Goal: Find specific page/section: Find specific page/section

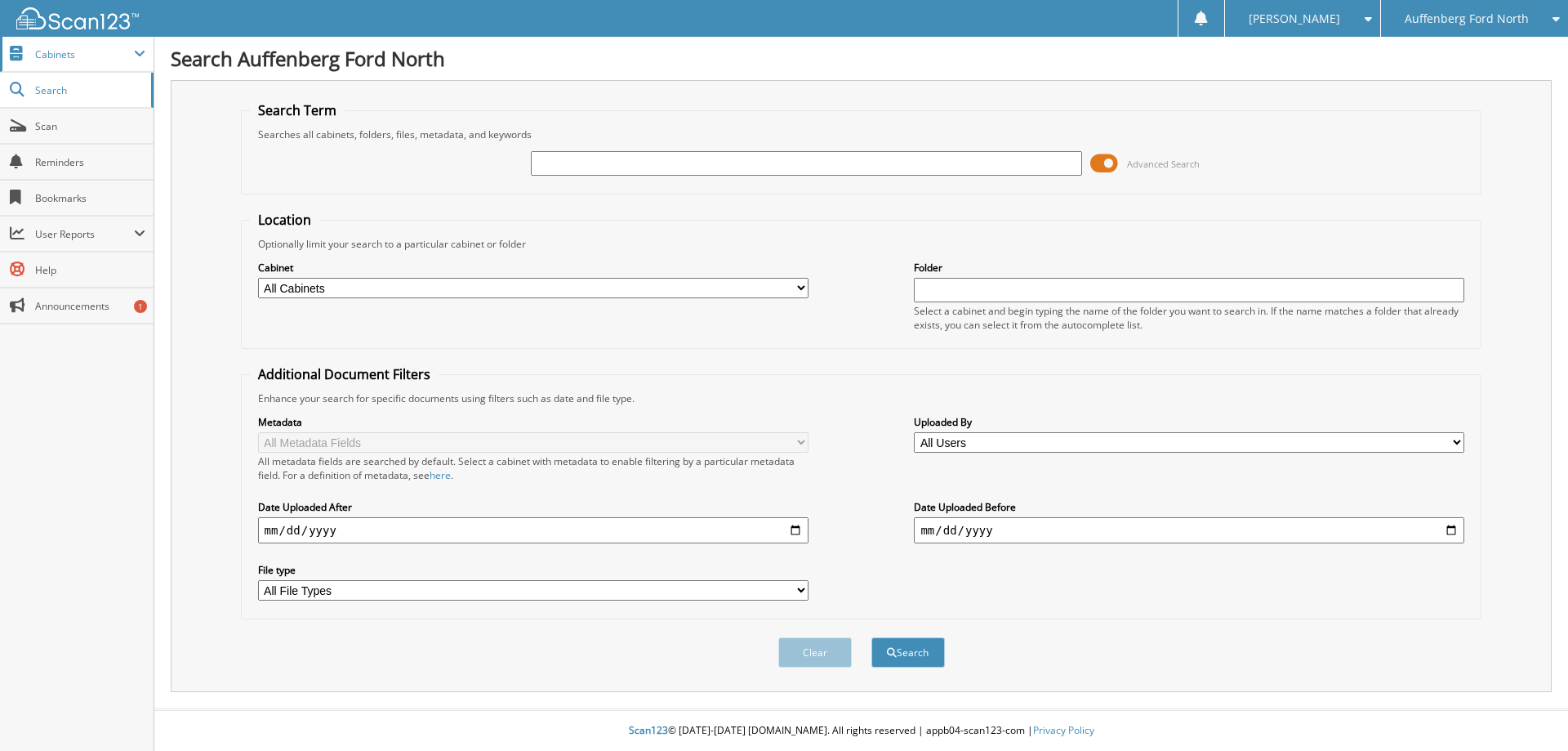
click at [63, 59] on span "Cabinets" at bounding box center [84, 54] width 99 height 14
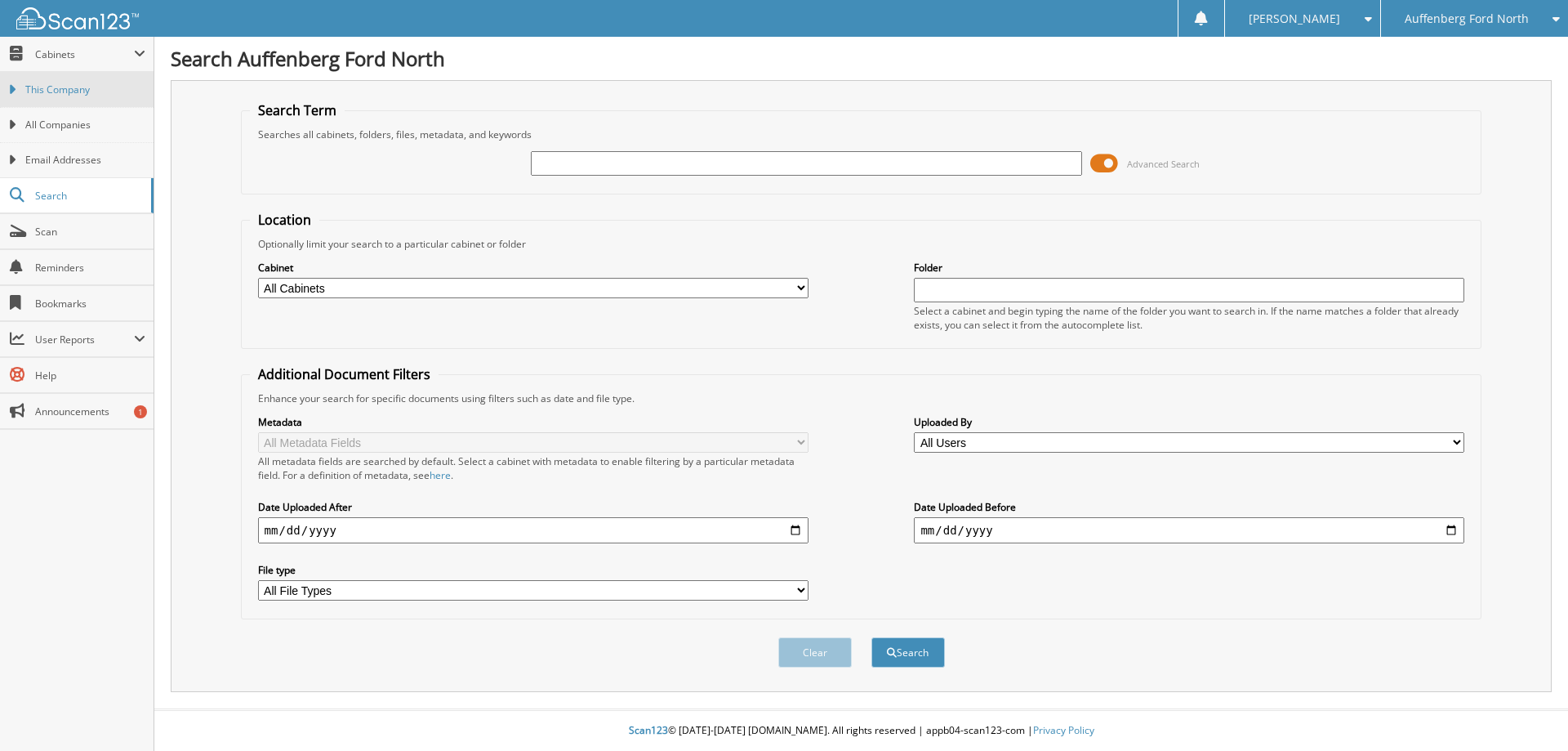
click at [75, 90] on span "This Company" at bounding box center [86, 89] width 120 height 14
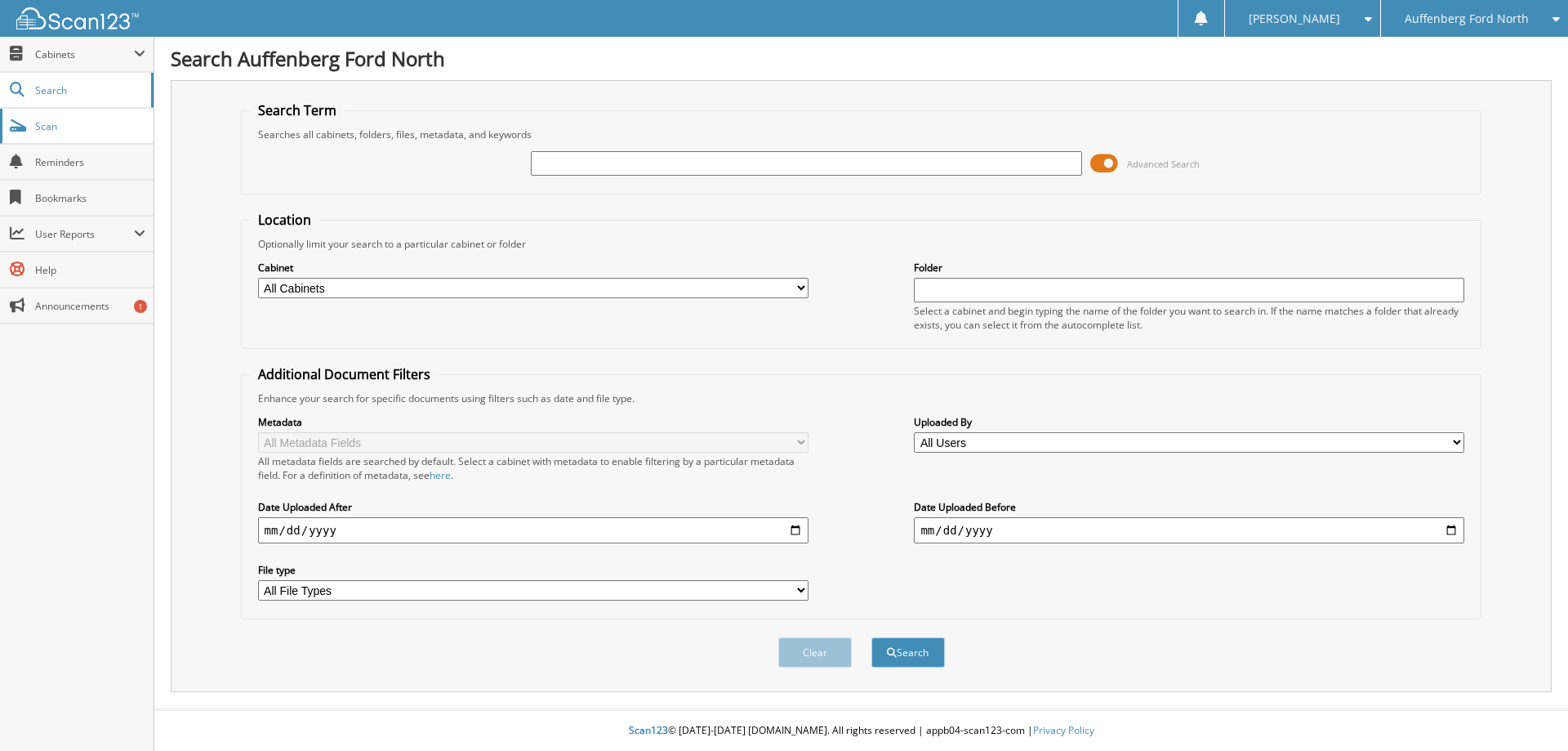
click at [65, 134] on link "Scan" at bounding box center [76, 125] width 153 height 35
click at [45, 128] on span "Scan" at bounding box center [90, 126] width 110 height 14
